Goal: Obtain resource: Obtain resource

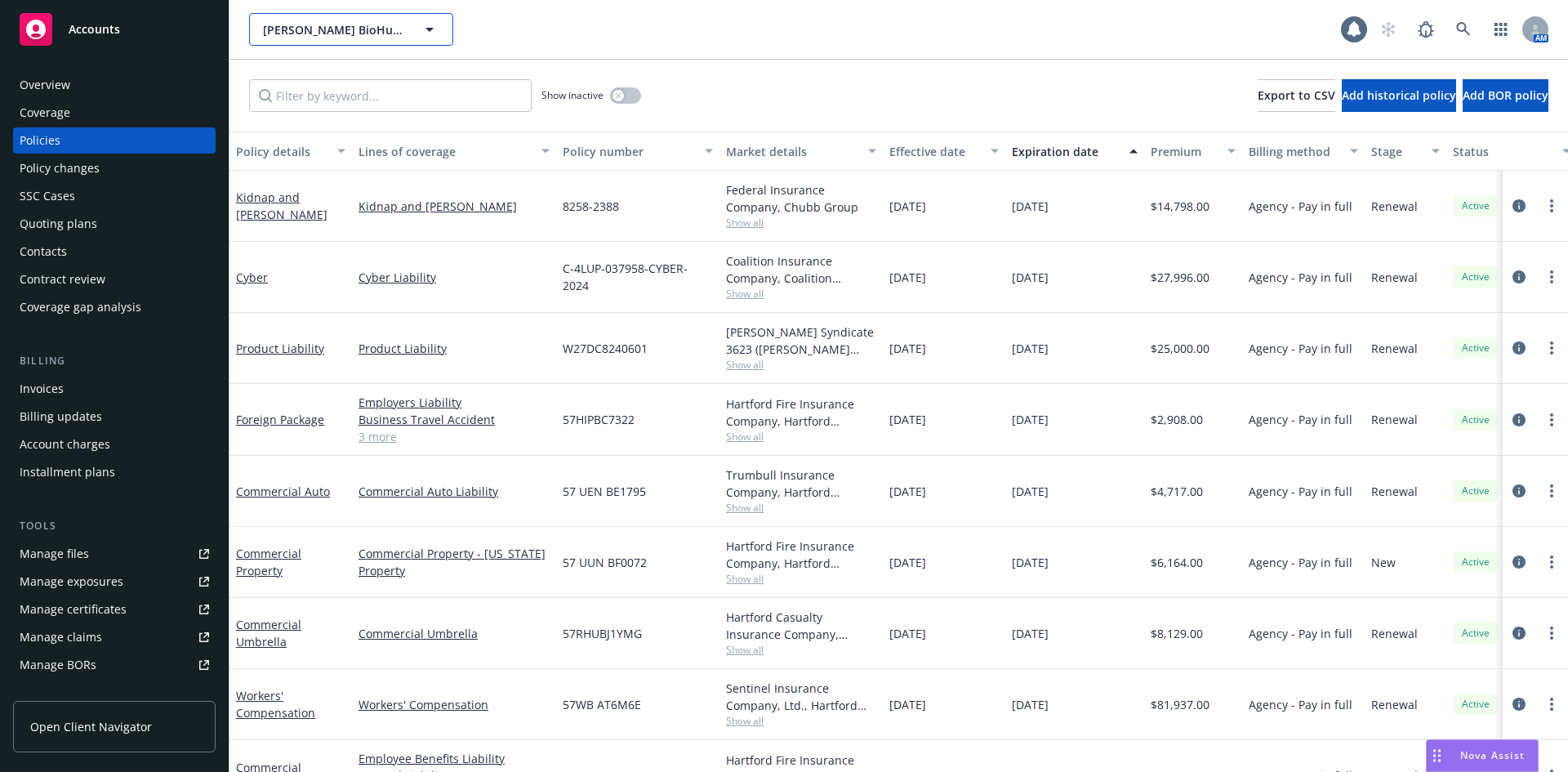
click at [418, 33] on button "[PERSON_NAME] BioHub, Inc." at bounding box center [351, 29] width 204 height 33
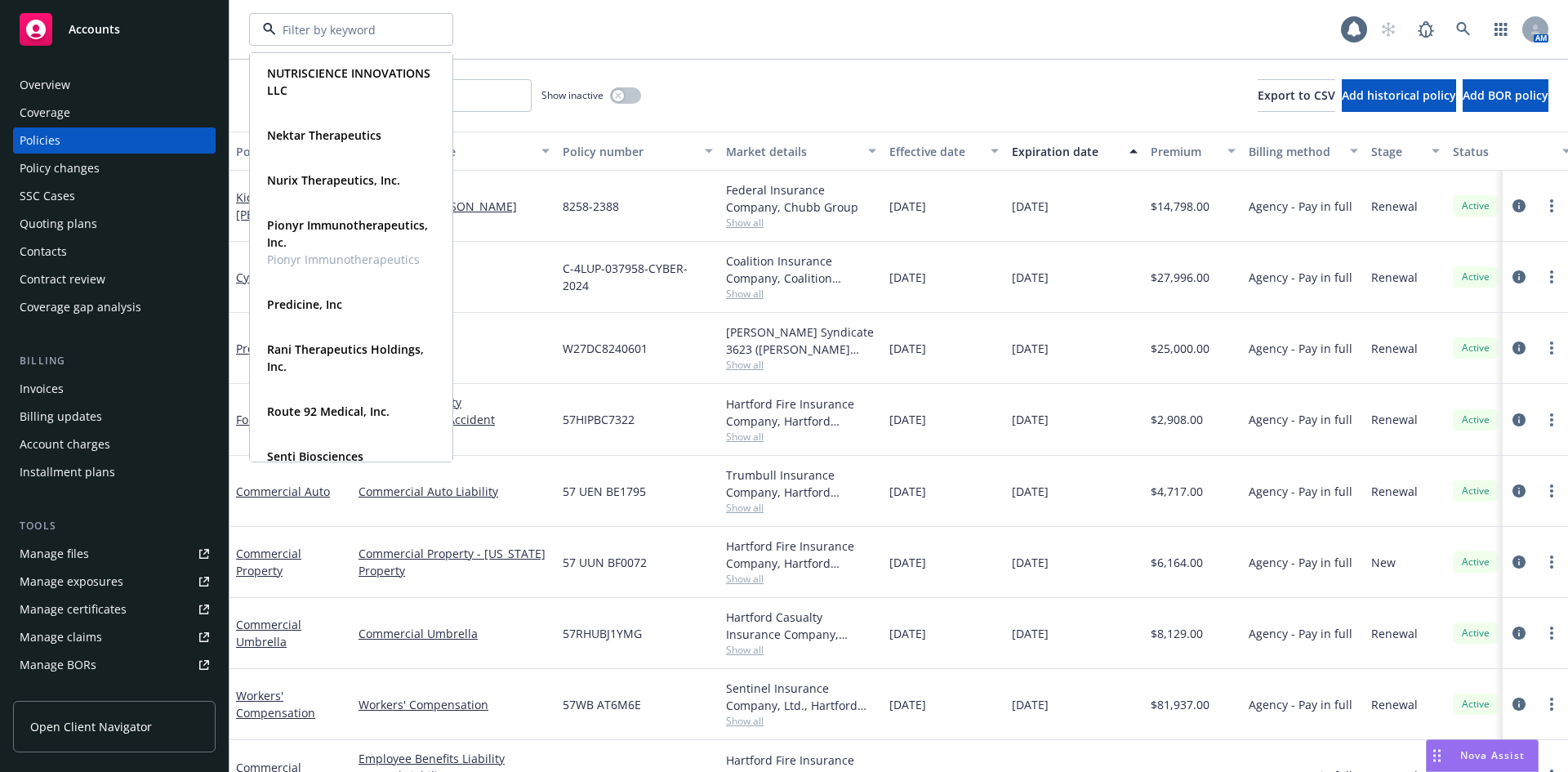
scroll to position [898, 0]
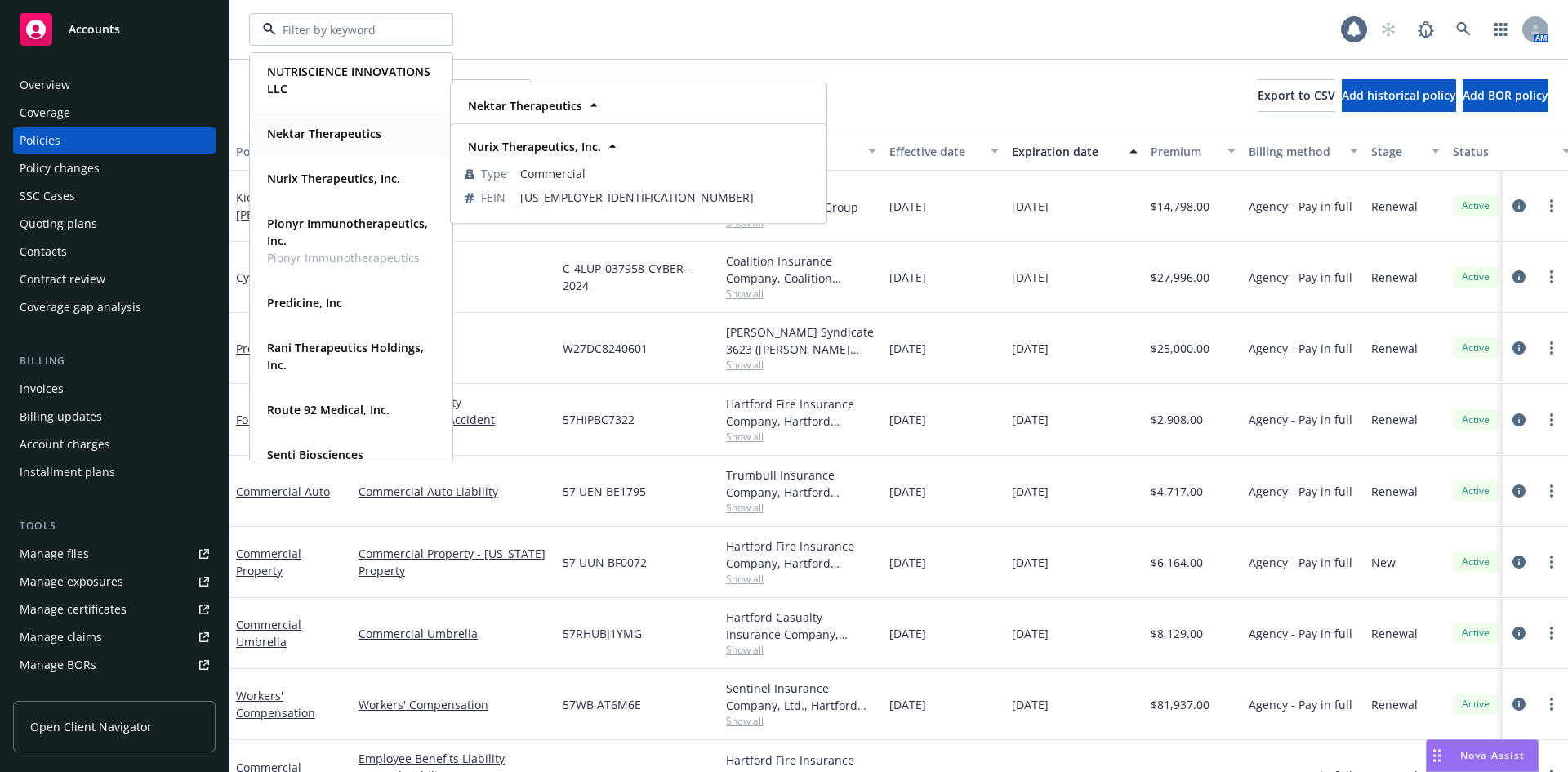
click at [325, 136] on strong "Nektar Therapeutics" at bounding box center [324, 133] width 115 height 15
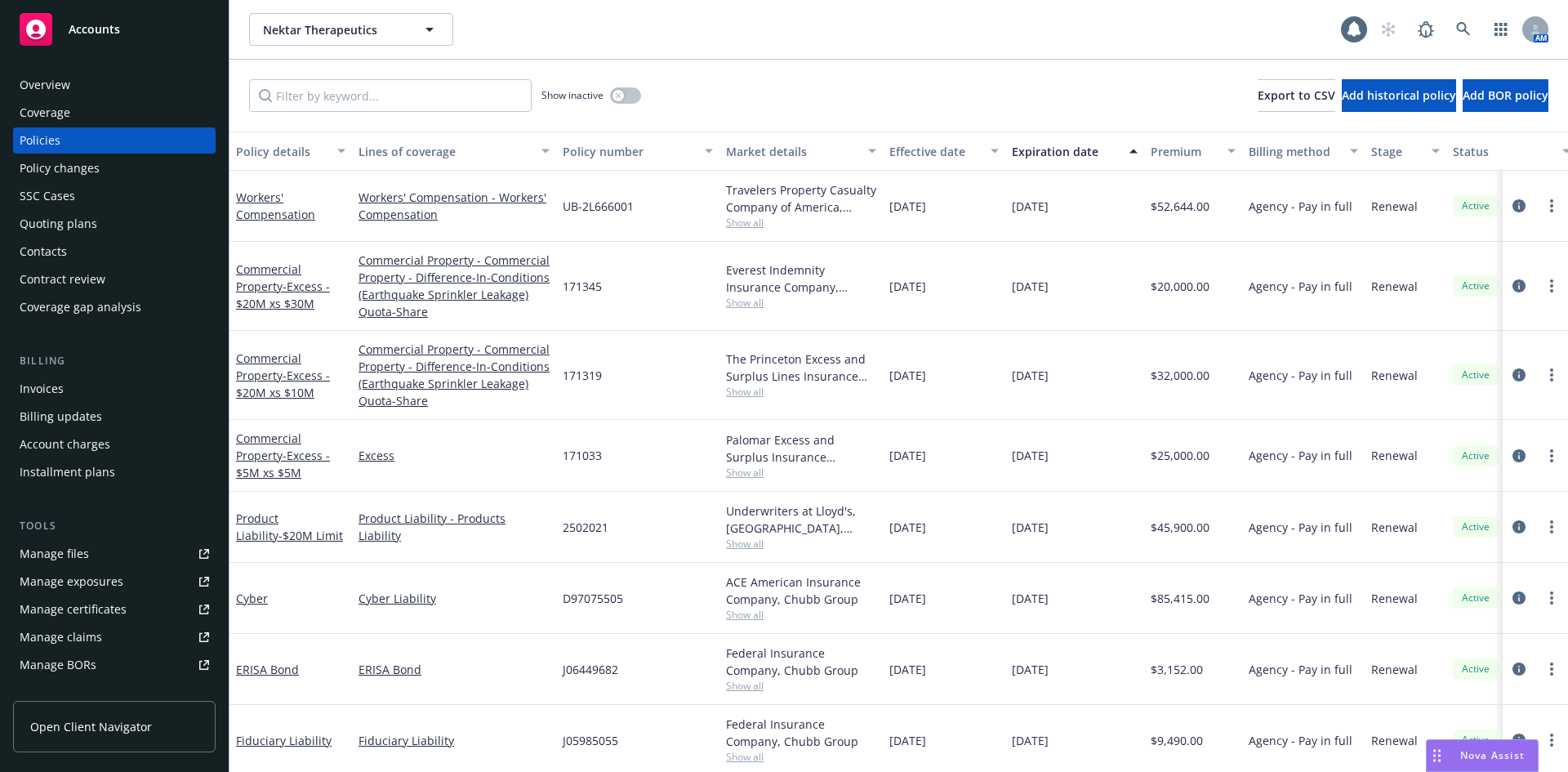
click at [107, 560] on link "Manage files" at bounding box center [115, 553] width 203 height 26
click at [377, 30] on span "Nektar Therapeutics" at bounding box center [333, 29] width 141 height 17
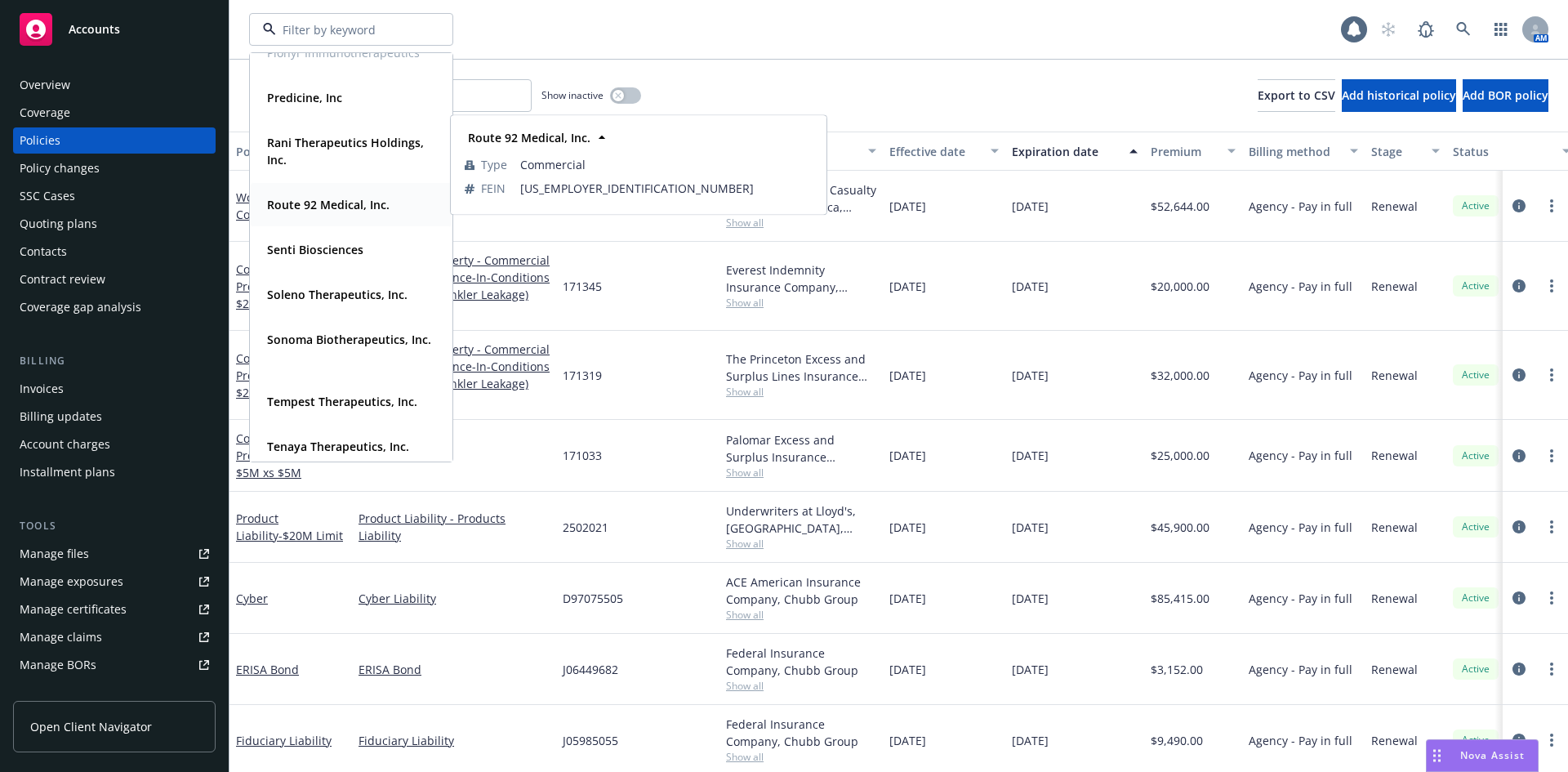
scroll to position [1143, 0]
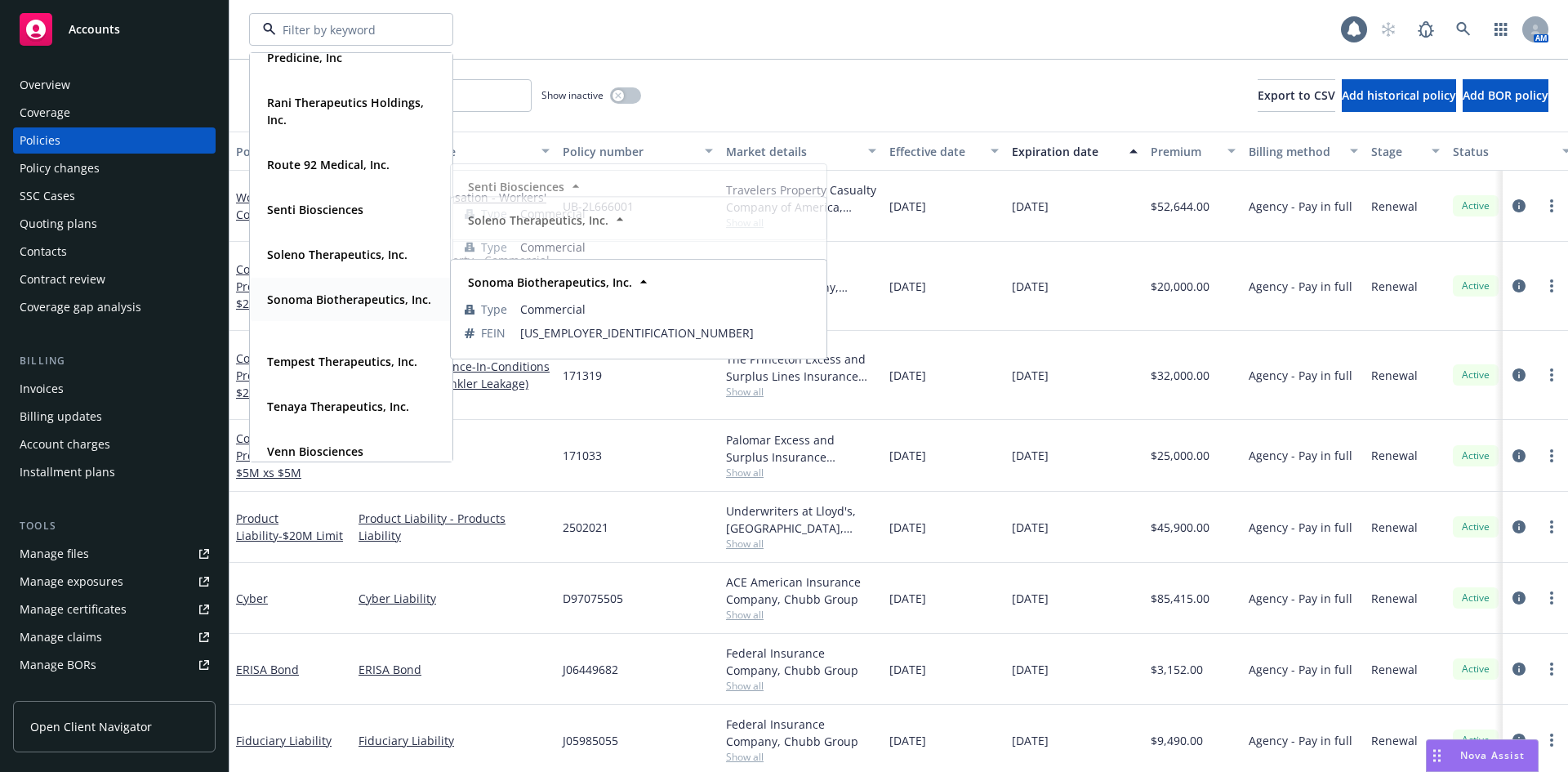
click at [326, 298] on strong "Sonoma Biotherapeutics, Inc." at bounding box center [349, 298] width 164 height 15
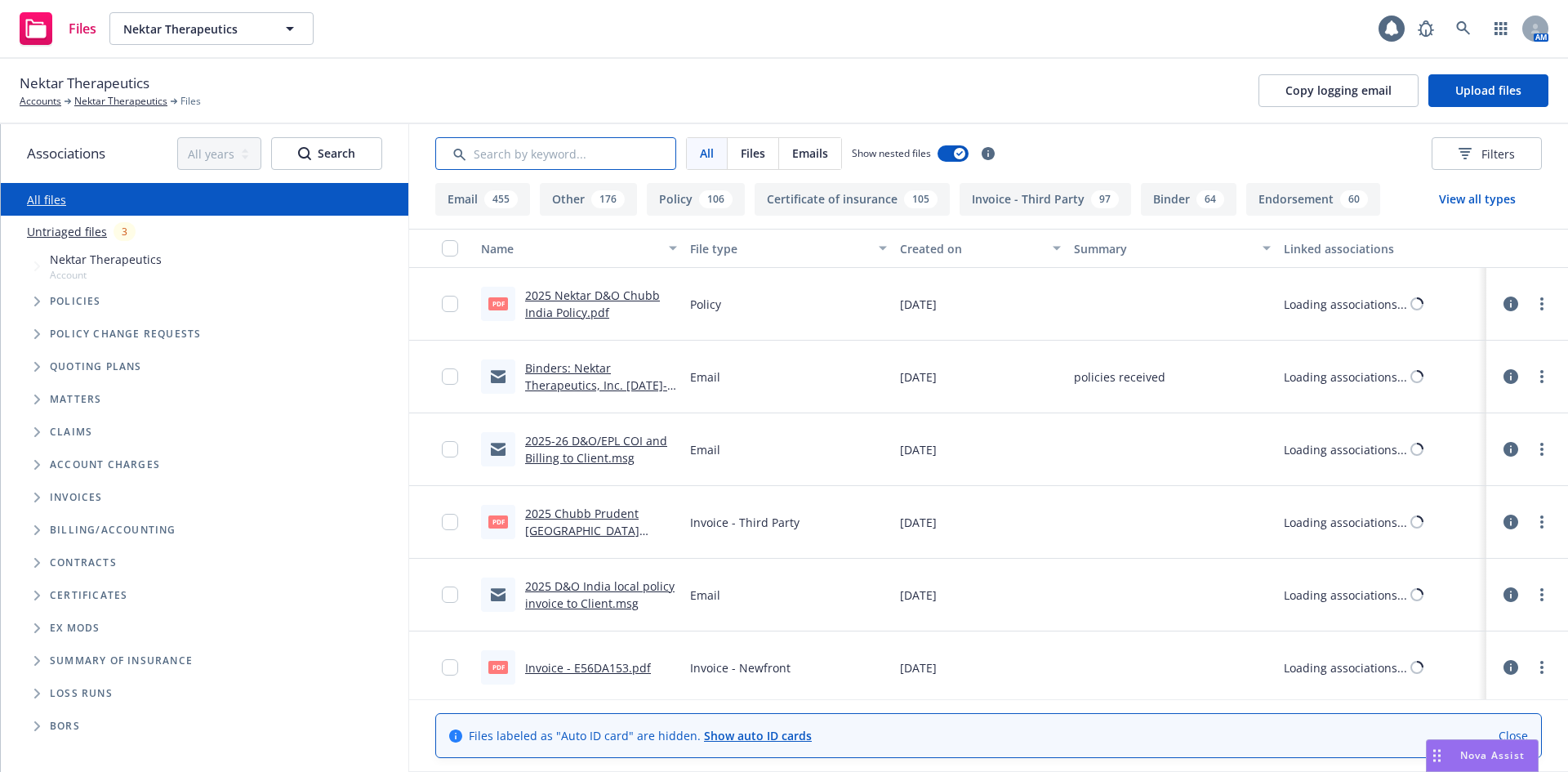
click at [514, 156] on input "Search by keyword..." at bounding box center [555, 153] width 241 height 33
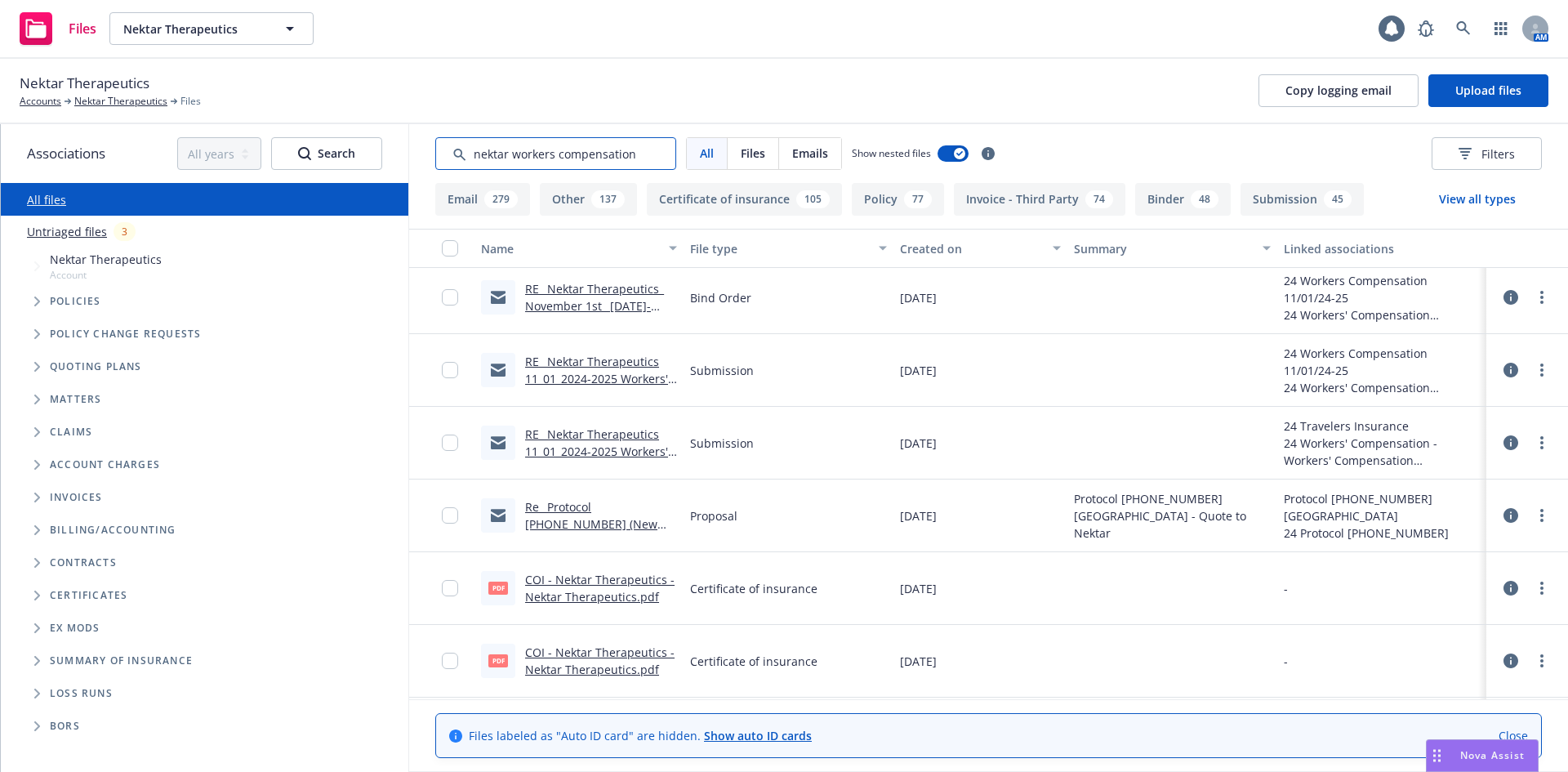
scroll to position [1469, 0]
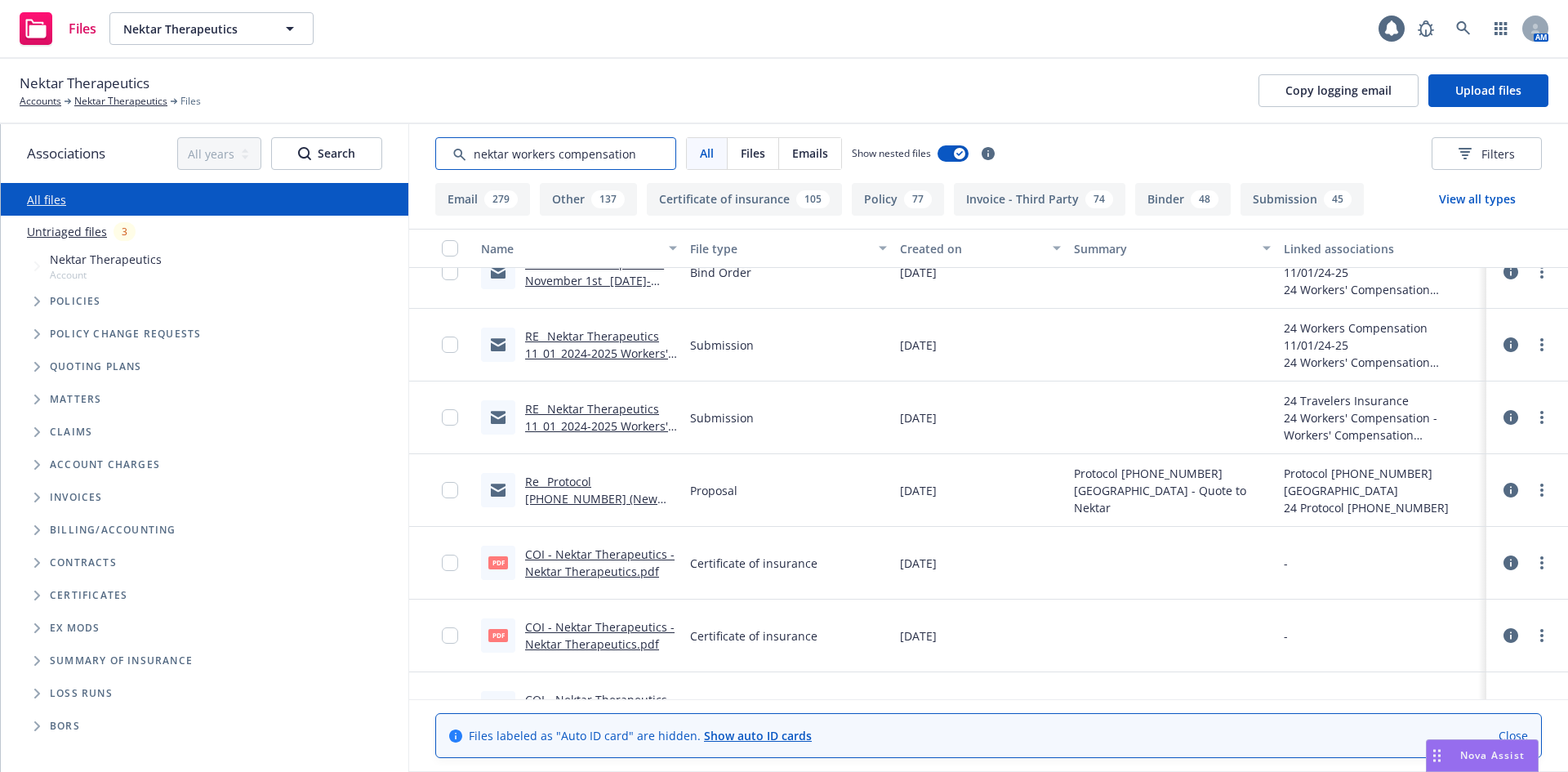
type input "nektar workers compensation"
click at [583, 425] on link "RE_ Nektar Therapeutics 11_01_2024-2025 Workers' Compensation renewal POLICY NO…" at bounding box center [598, 451] width 147 height 101
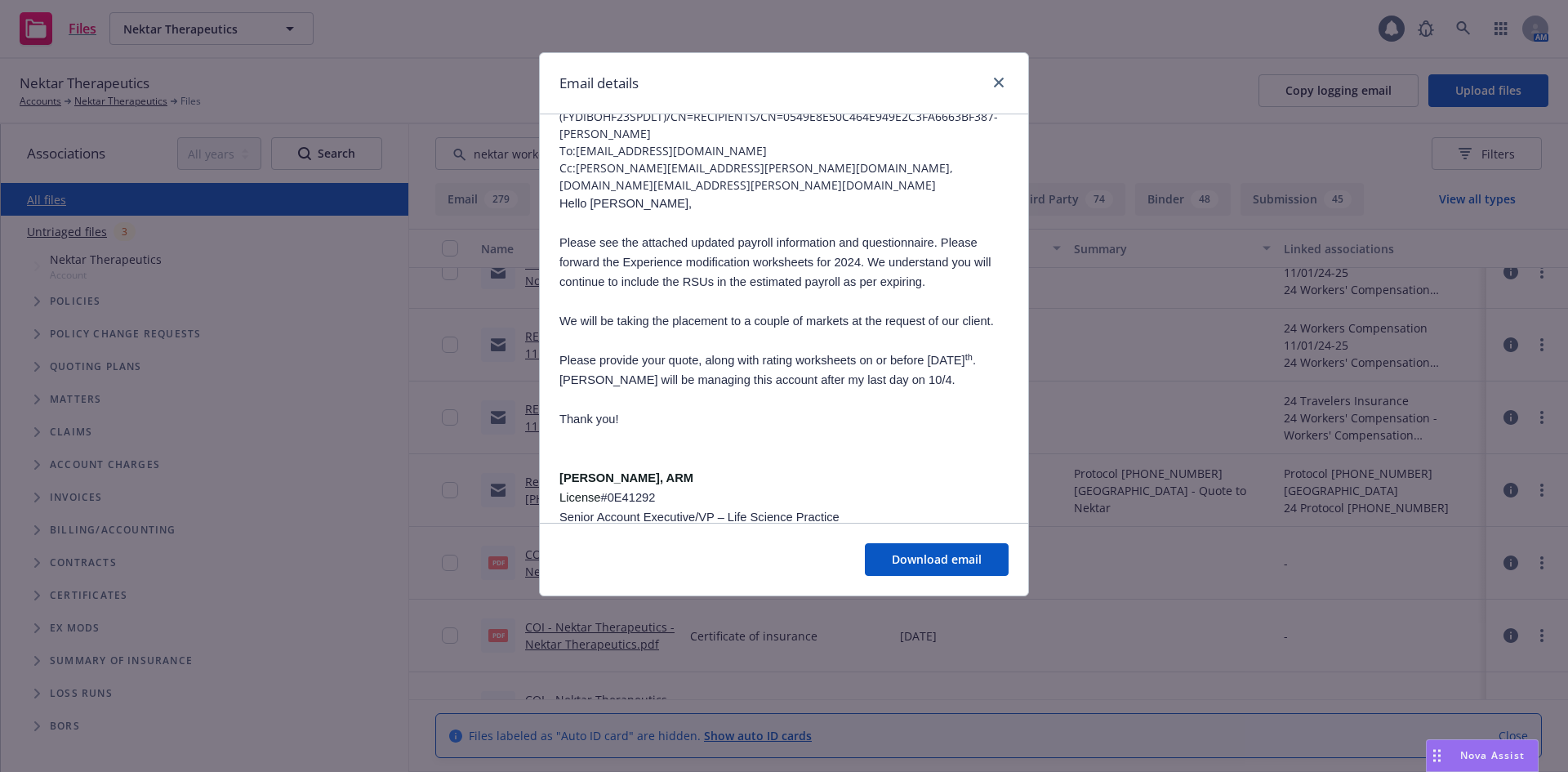
scroll to position [0, 0]
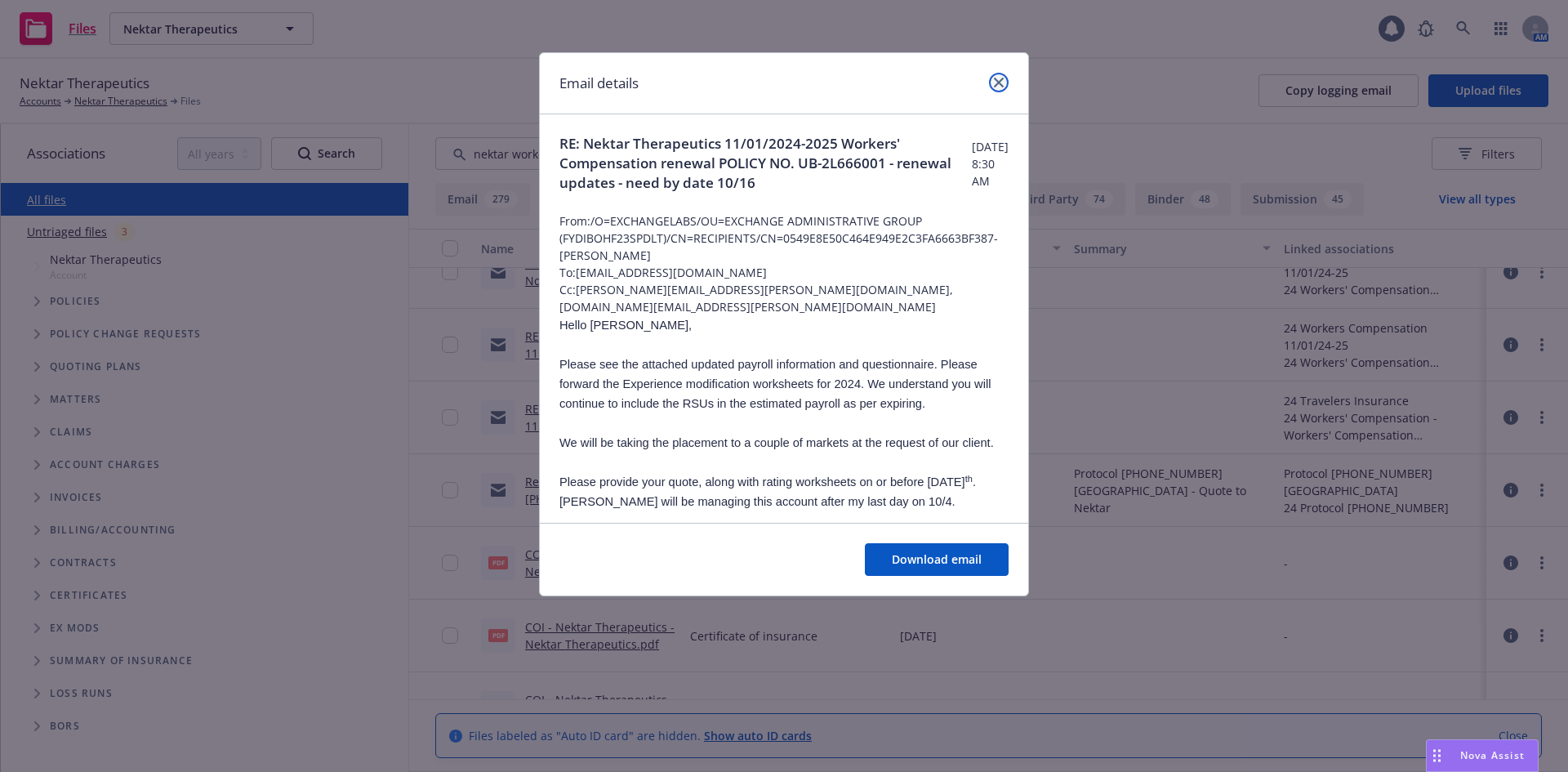
click at [1000, 84] on icon "close" at bounding box center [999, 82] width 10 height 10
